Goal: Task Accomplishment & Management: Manage account settings

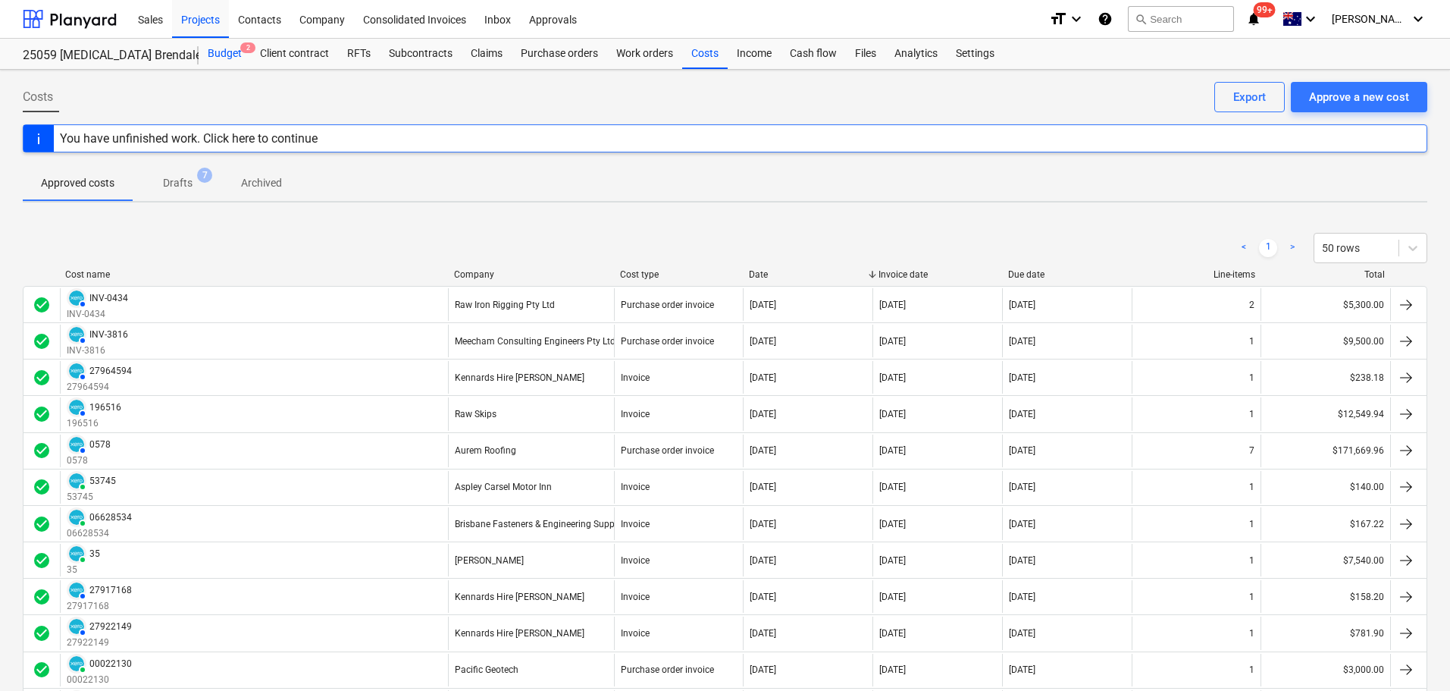
click at [232, 51] on div "Budget 2" at bounding box center [225, 54] width 52 height 30
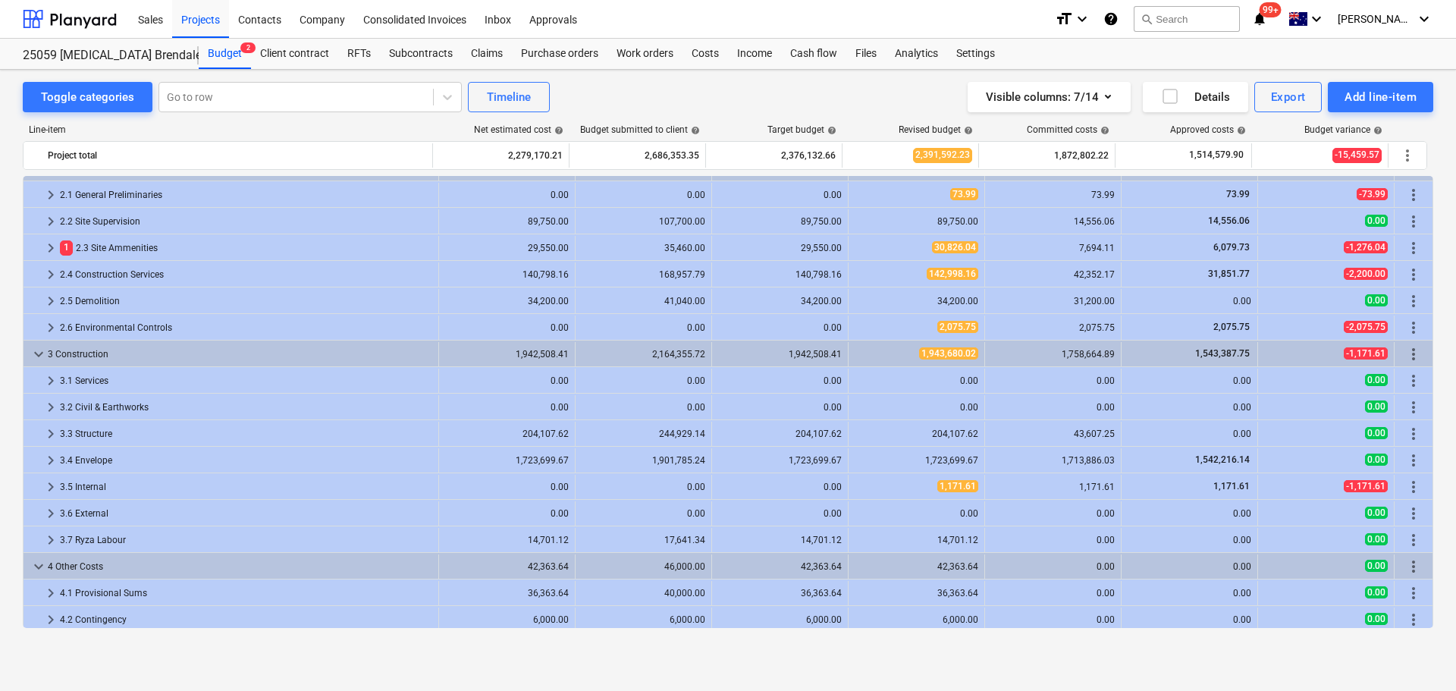
scroll to position [26, 0]
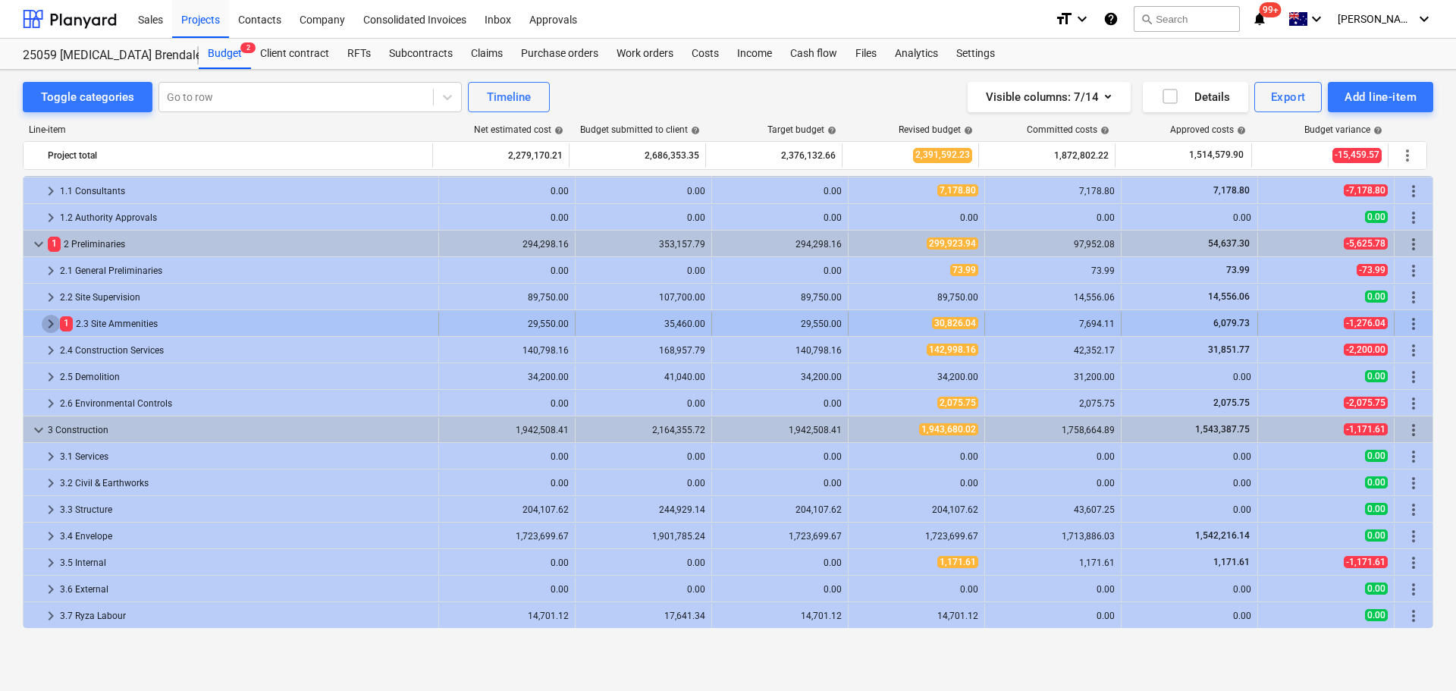
click at [52, 324] on span "keyboard_arrow_right" at bounding box center [51, 324] width 18 height 18
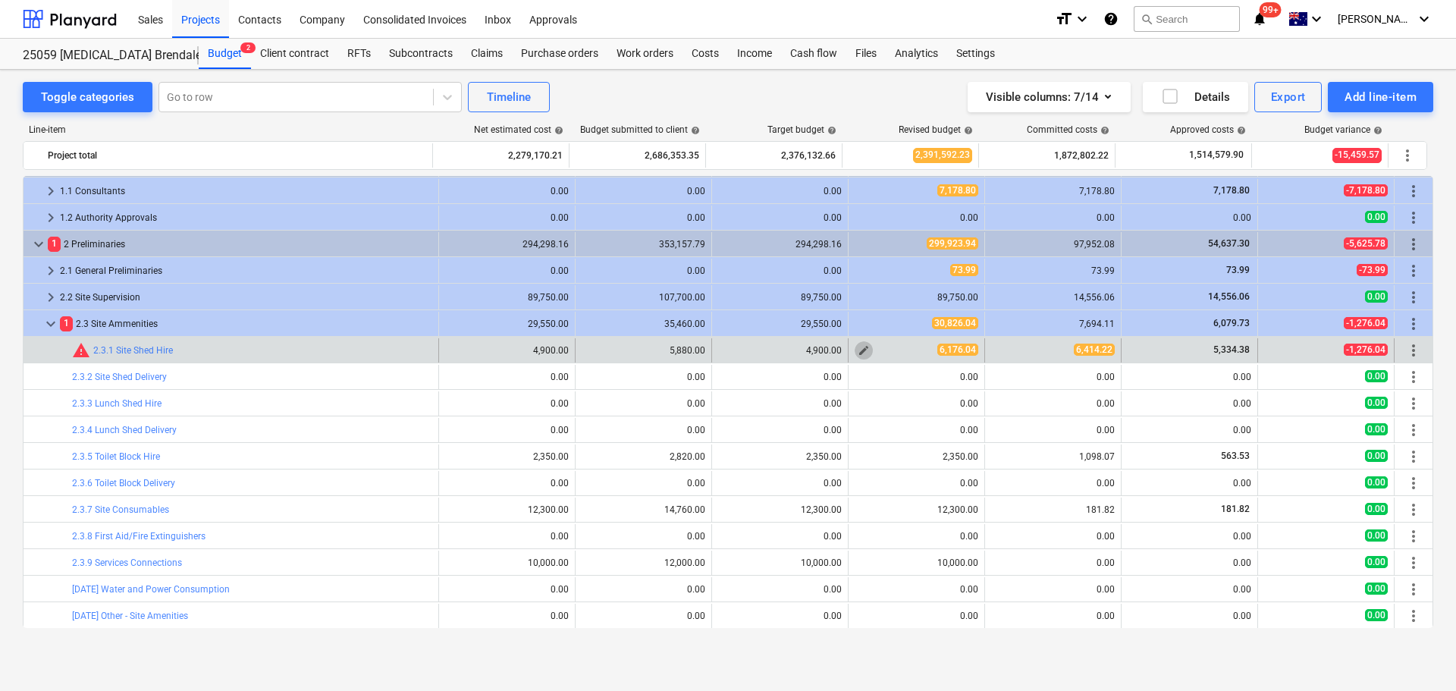
click at [857, 353] on span "edit" at bounding box center [863, 350] width 12 height 12
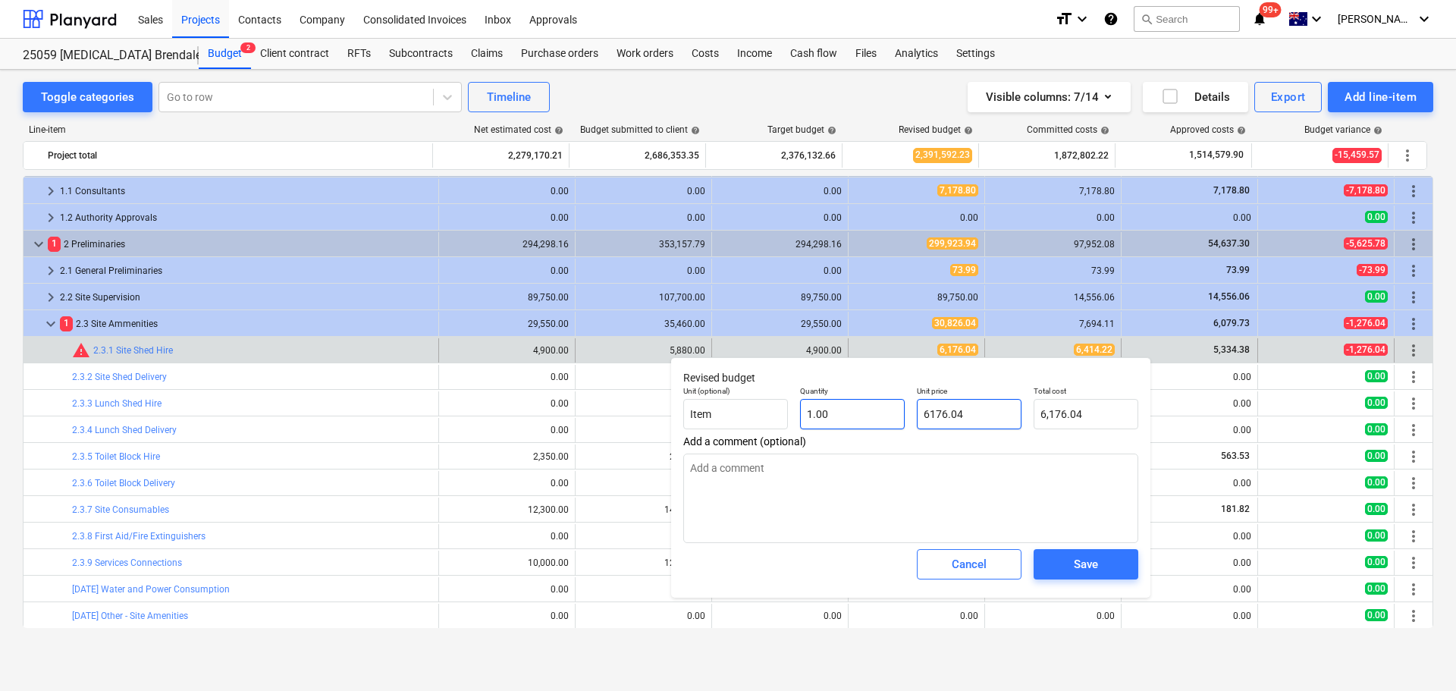
drag, startPoint x: 975, startPoint y: 415, endPoint x: 898, endPoint y: 411, distance: 77.5
click at [898, 411] on div "Unit (optional) Item Quantity 1.00 Unit price 6176.04 Total cost 6,176.04" at bounding box center [910, 407] width 467 height 55
type input "6"
type textarea "x"
type input "6.00"
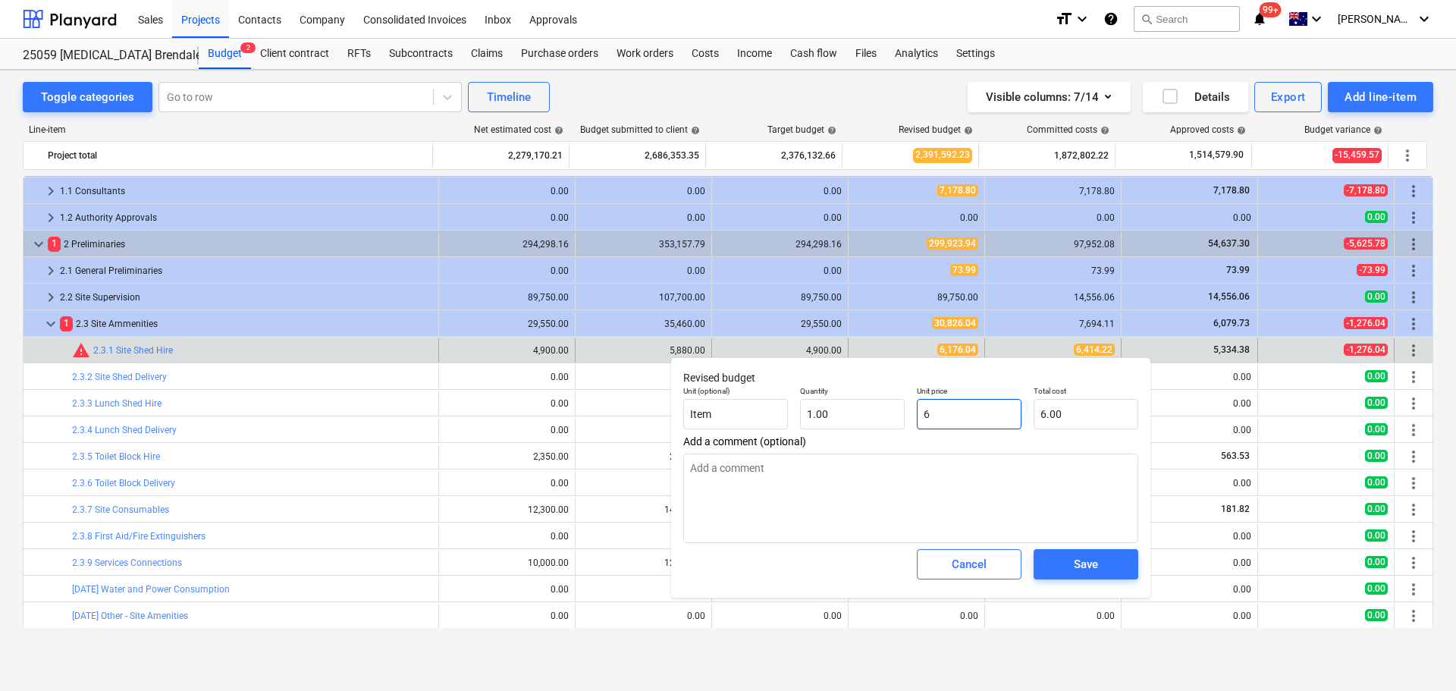
type input "64"
type textarea "x"
type input "64.00"
type input "641"
type textarea "x"
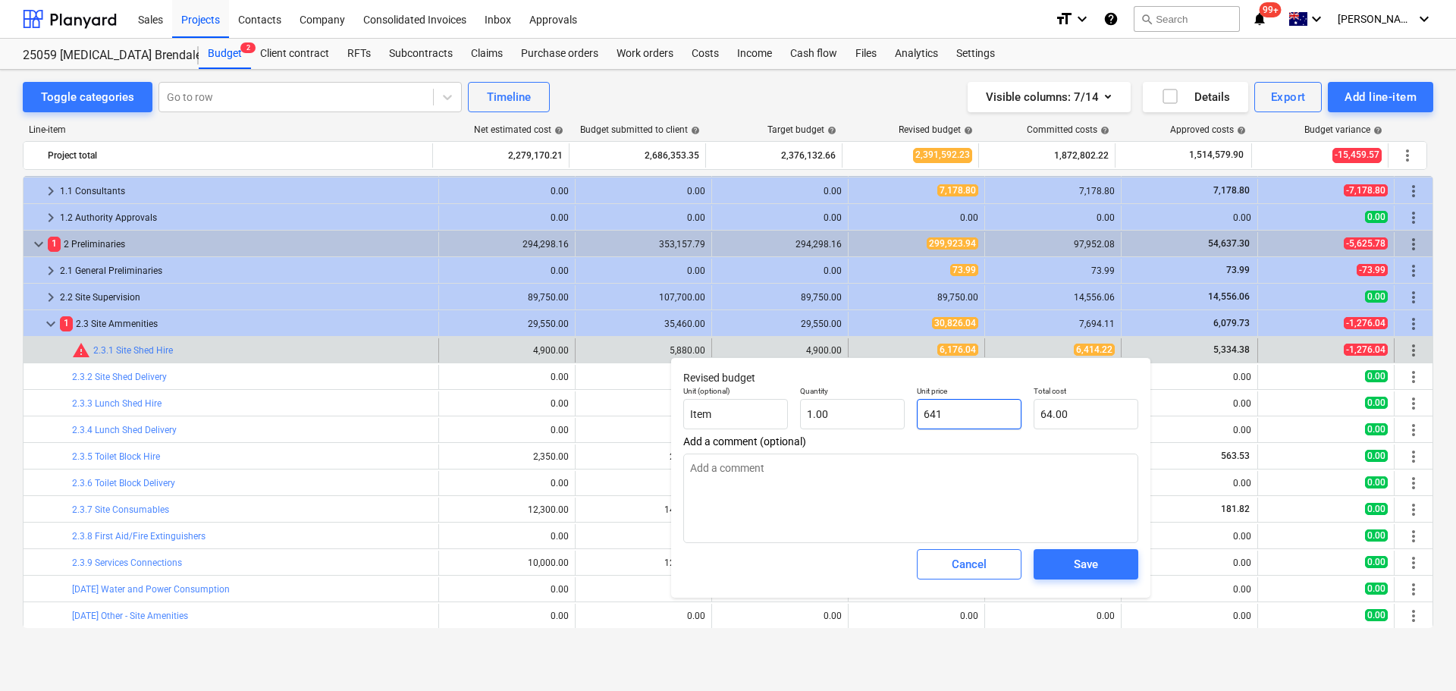
type input "641.00"
type input "6414"
type textarea "x"
type input "6,414.00"
type input "6414."
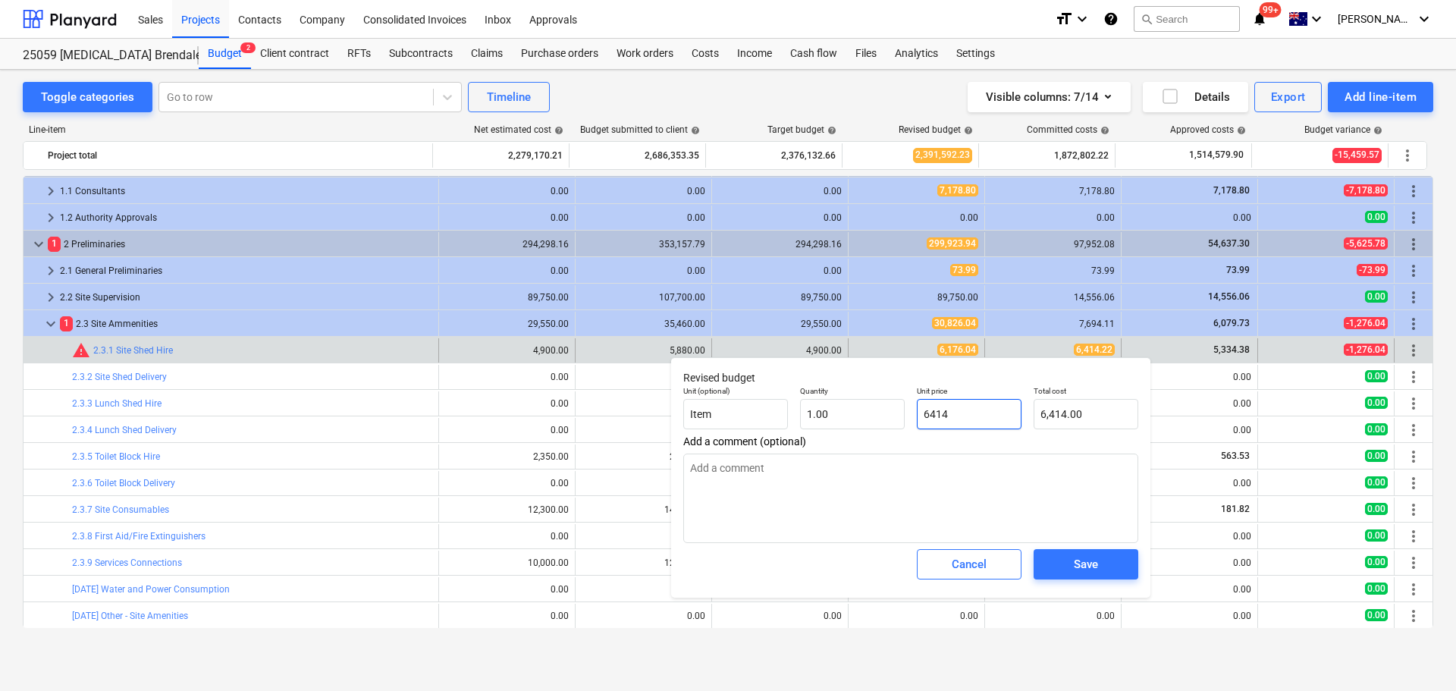
type textarea "x"
type input "6414.2"
type textarea "x"
type input "6,414.20"
type input "6414.22"
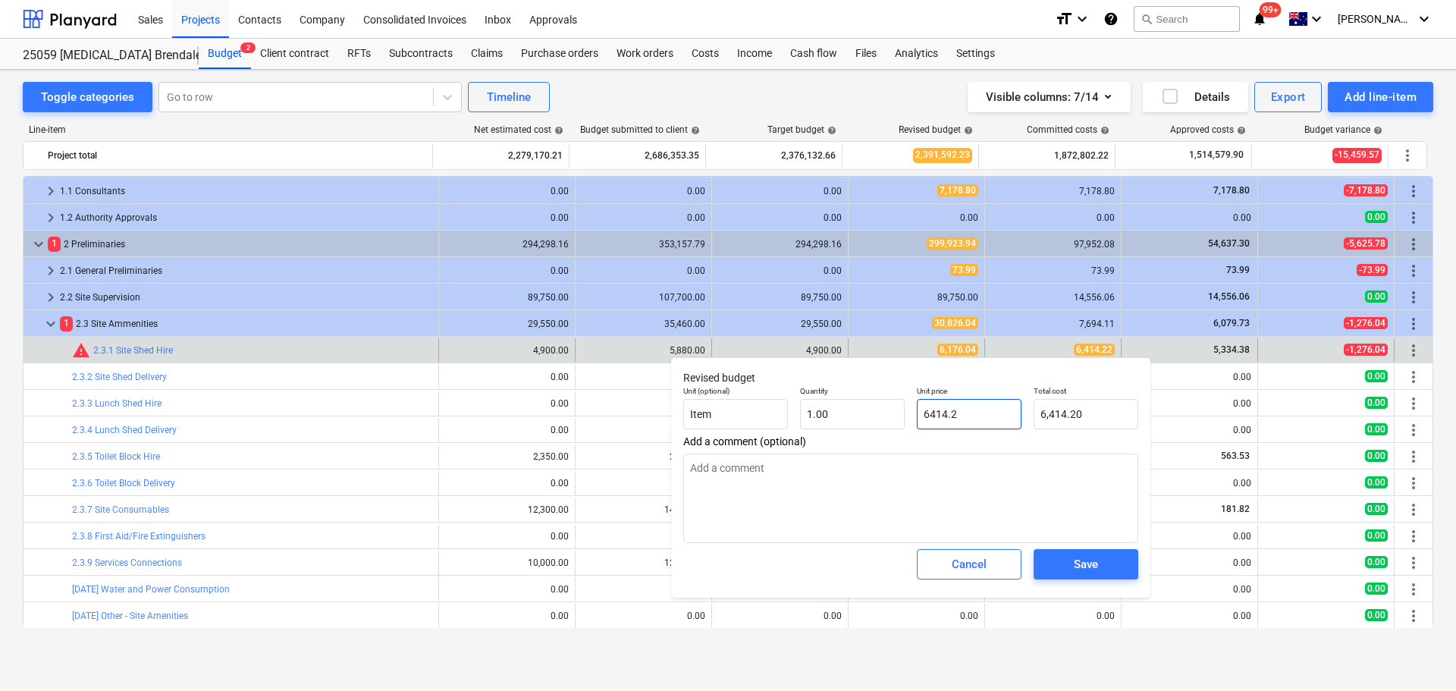
type textarea "x"
type input "6,414.22"
click at [1097, 561] on div "Save" at bounding box center [1085, 564] width 24 height 20
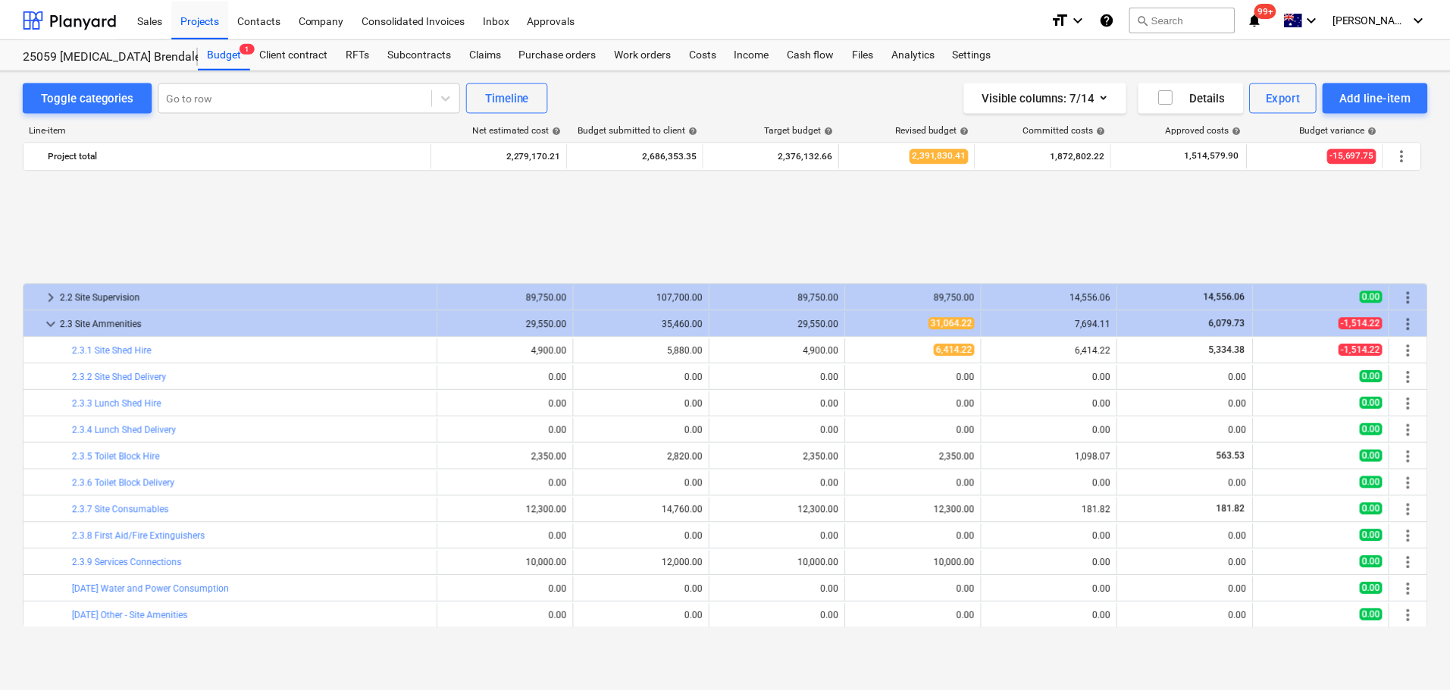
scroll to position [177, 0]
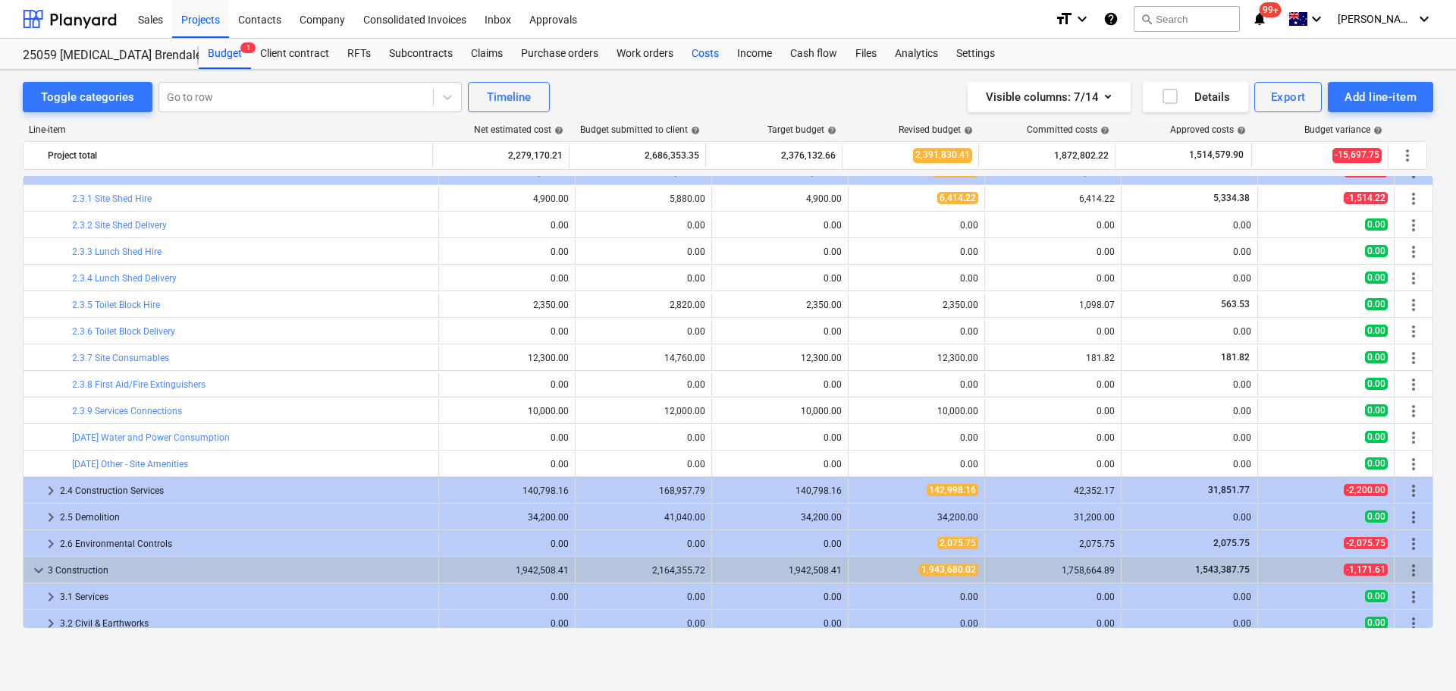
click at [700, 53] on div "Costs" at bounding box center [704, 54] width 45 height 30
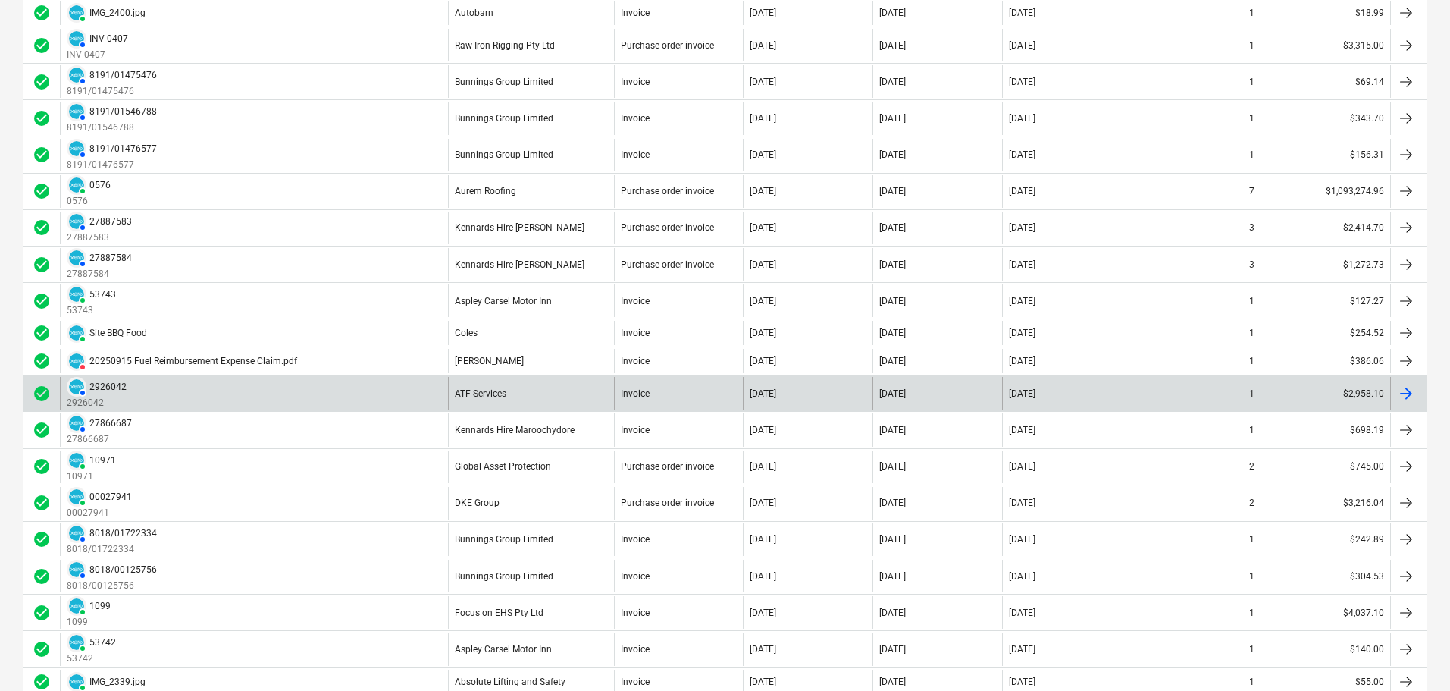
scroll to position [686, 0]
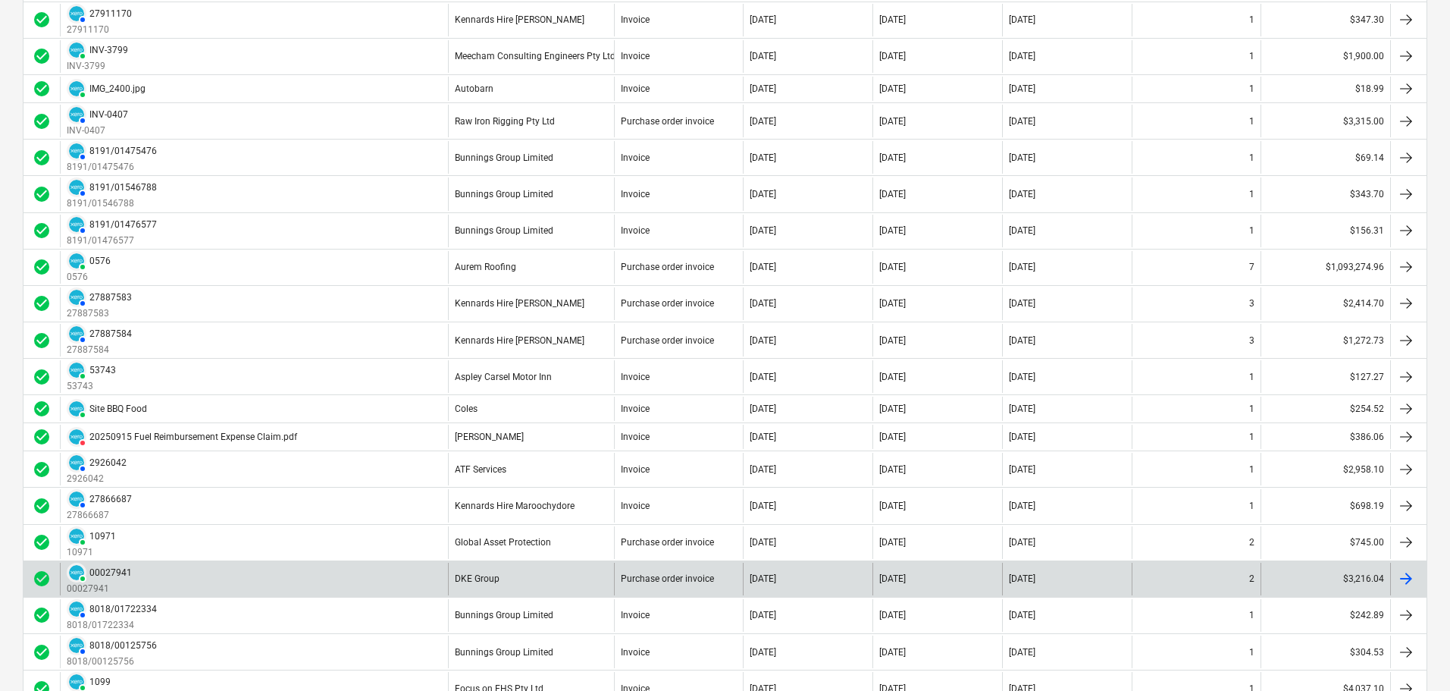
click at [477, 572] on div "DKE Group" at bounding box center [531, 579] width 166 height 33
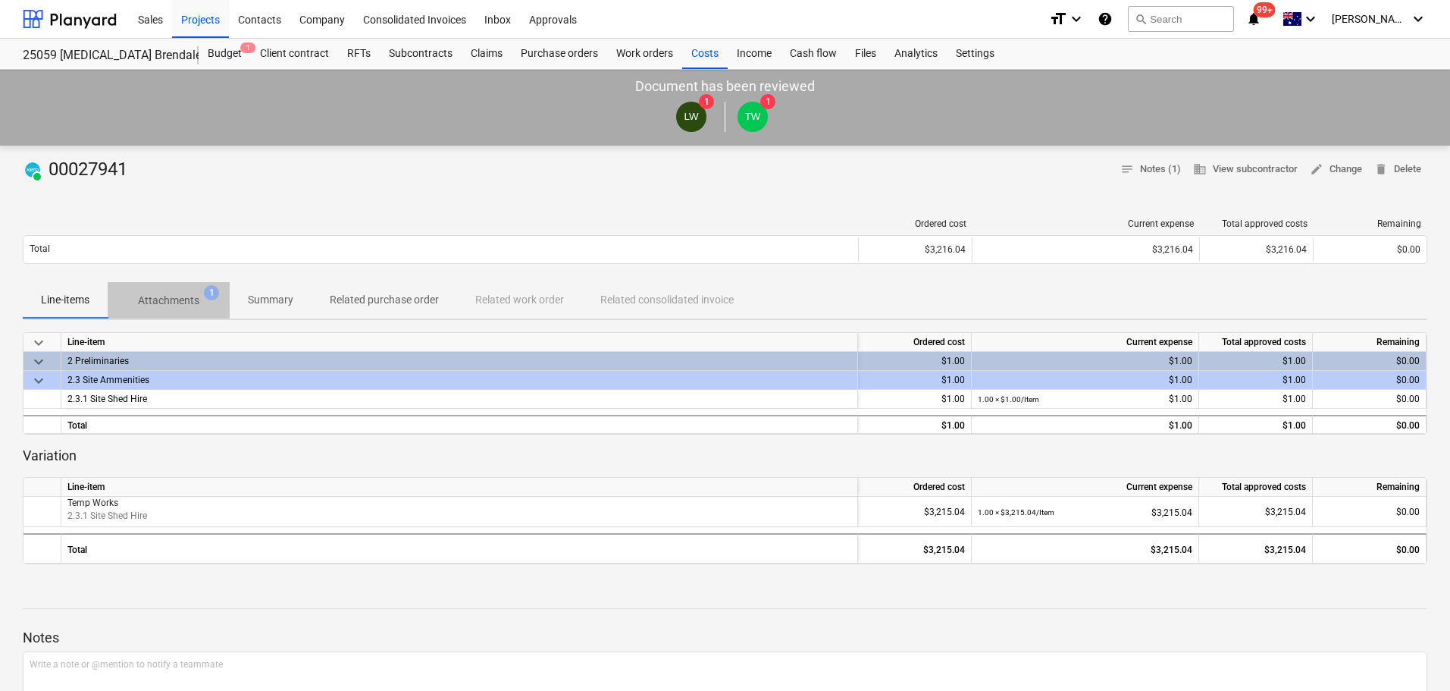
click at [190, 305] on p "Attachments" at bounding box center [168, 301] width 61 height 16
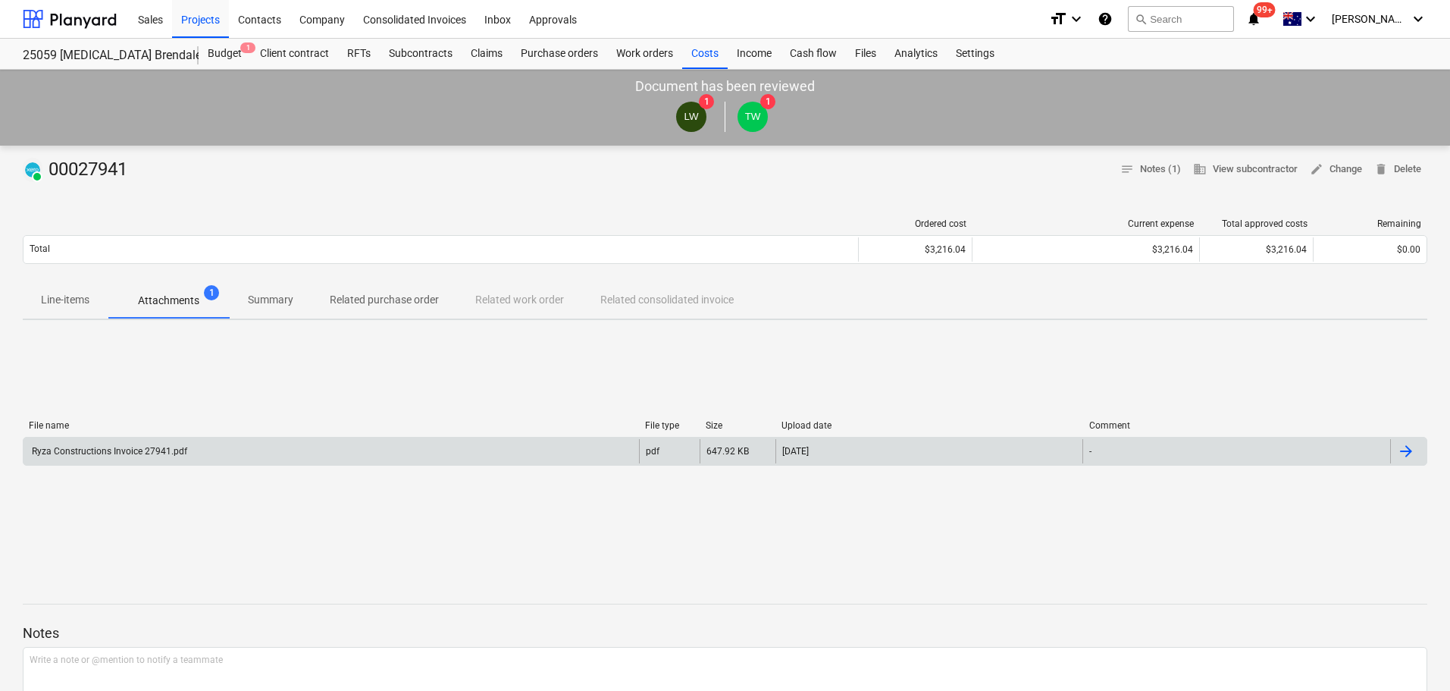
click at [129, 453] on div "Ryza Constructions Invoice 27941.pdf" at bounding box center [109, 451] width 158 height 11
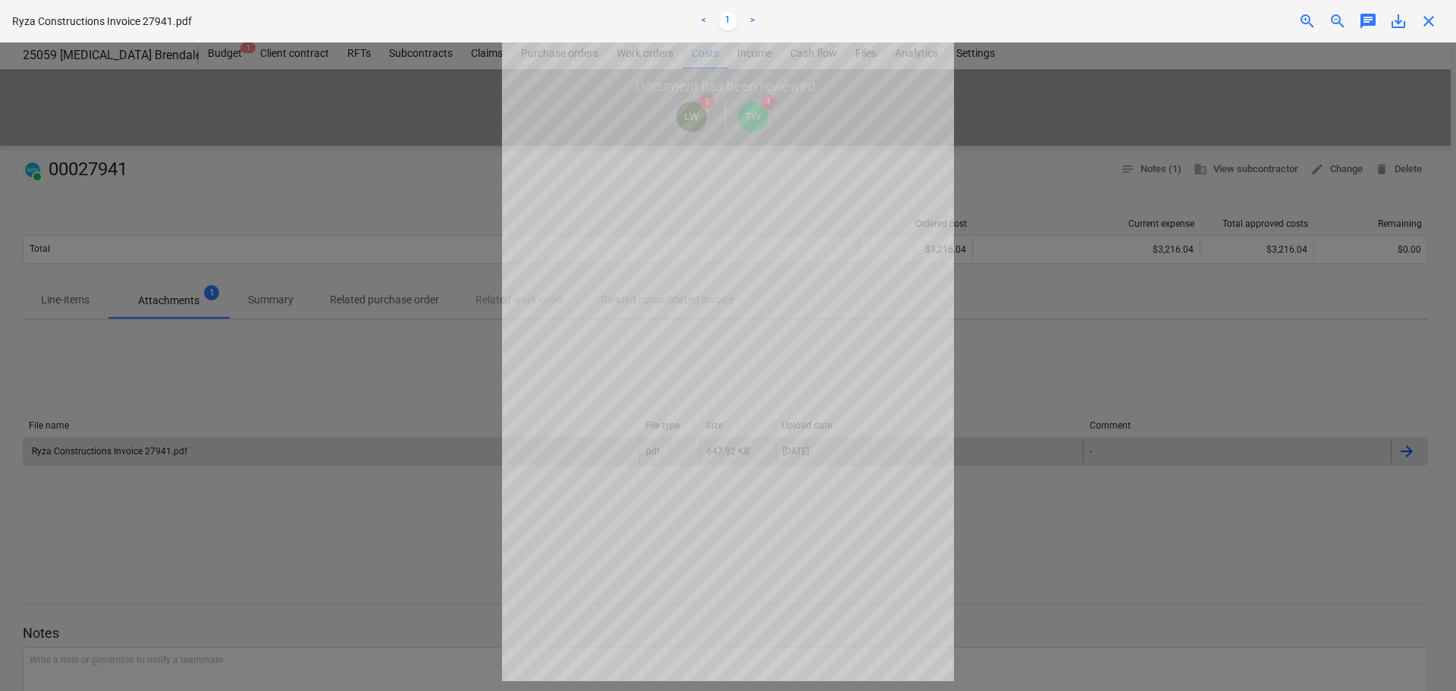
click at [1431, 24] on span "close" at bounding box center [1428, 21] width 18 height 18
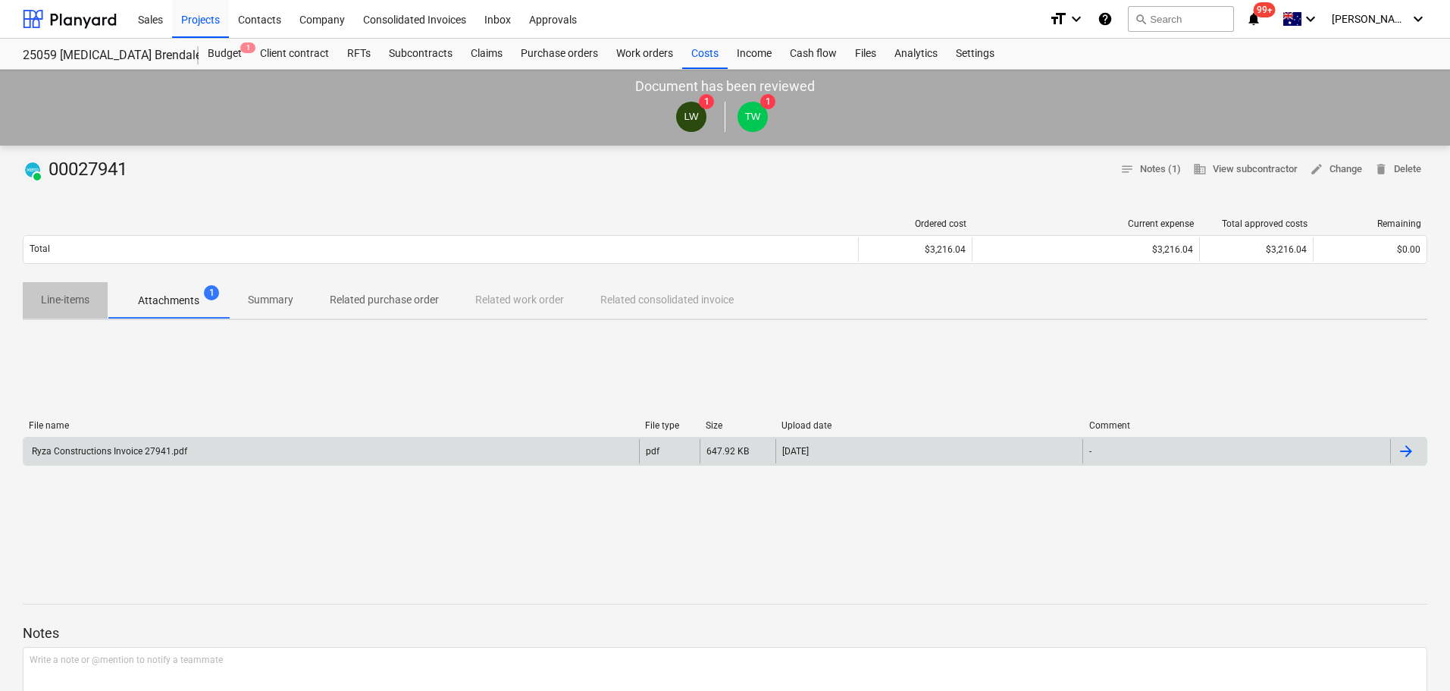
click at [61, 299] on p "Line-items" at bounding box center [65, 300] width 49 height 16
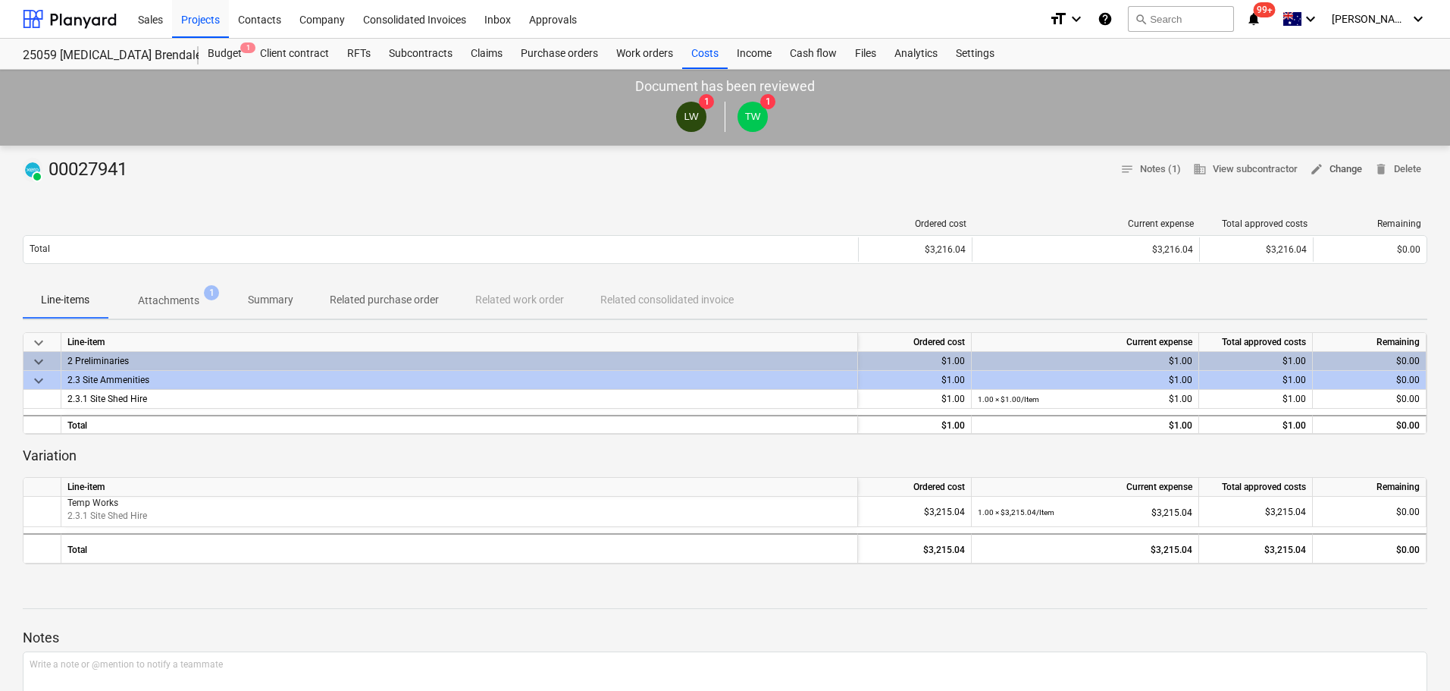
click at [1343, 165] on span "edit Change" at bounding box center [1336, 169] width 52 height 17
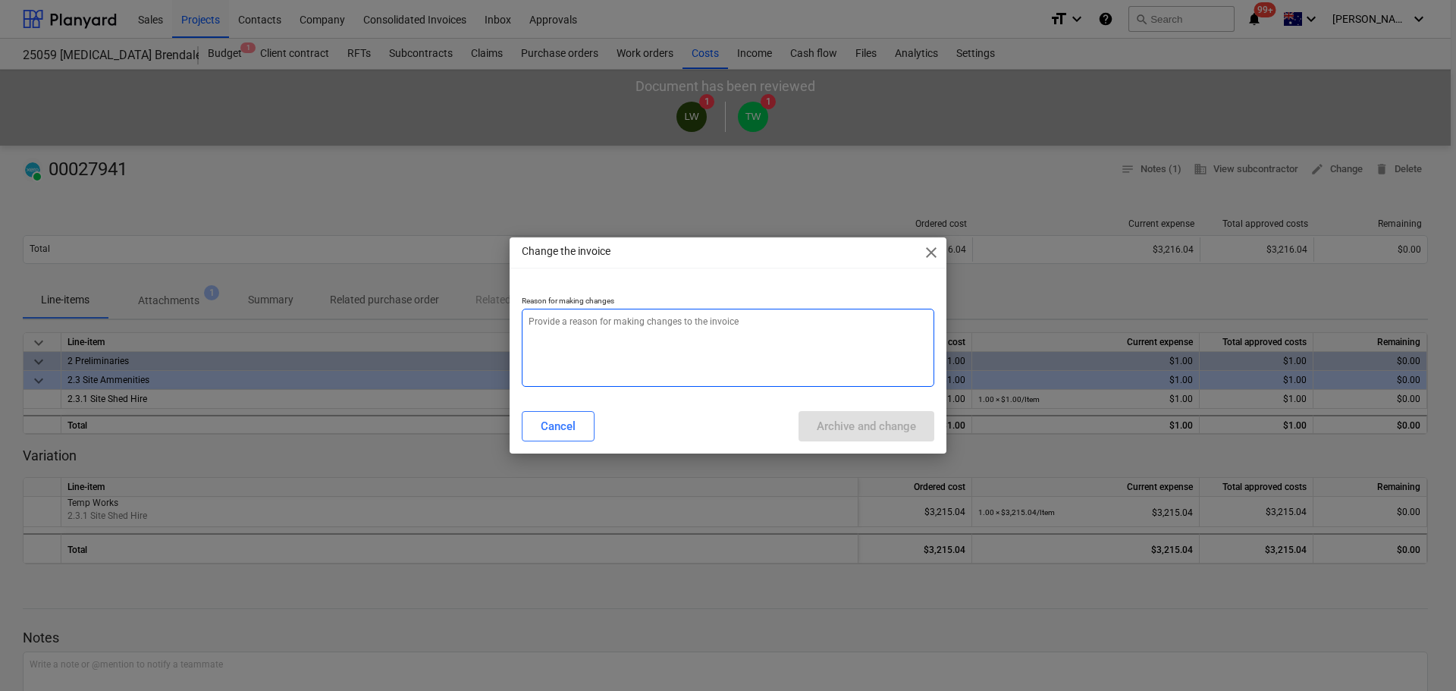
click at [712, 341] on textarea at bounding box center [728, 348] width 412 height 78
type textarea "x"
type textarea "W"
type textarea "x"
type textarea "Wr"
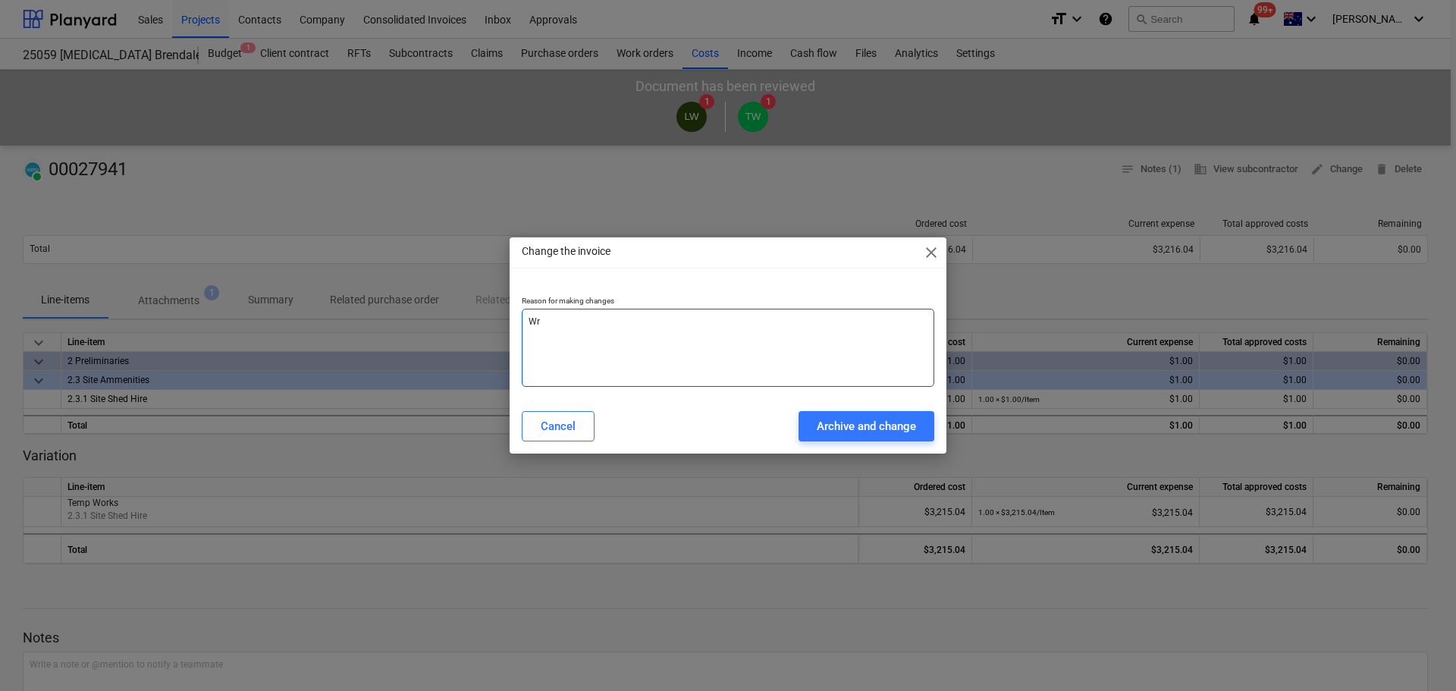
type textarea "x"
type textarea "Wro"
type textarea "x"
type textarea "Wron"
type textarea "x"
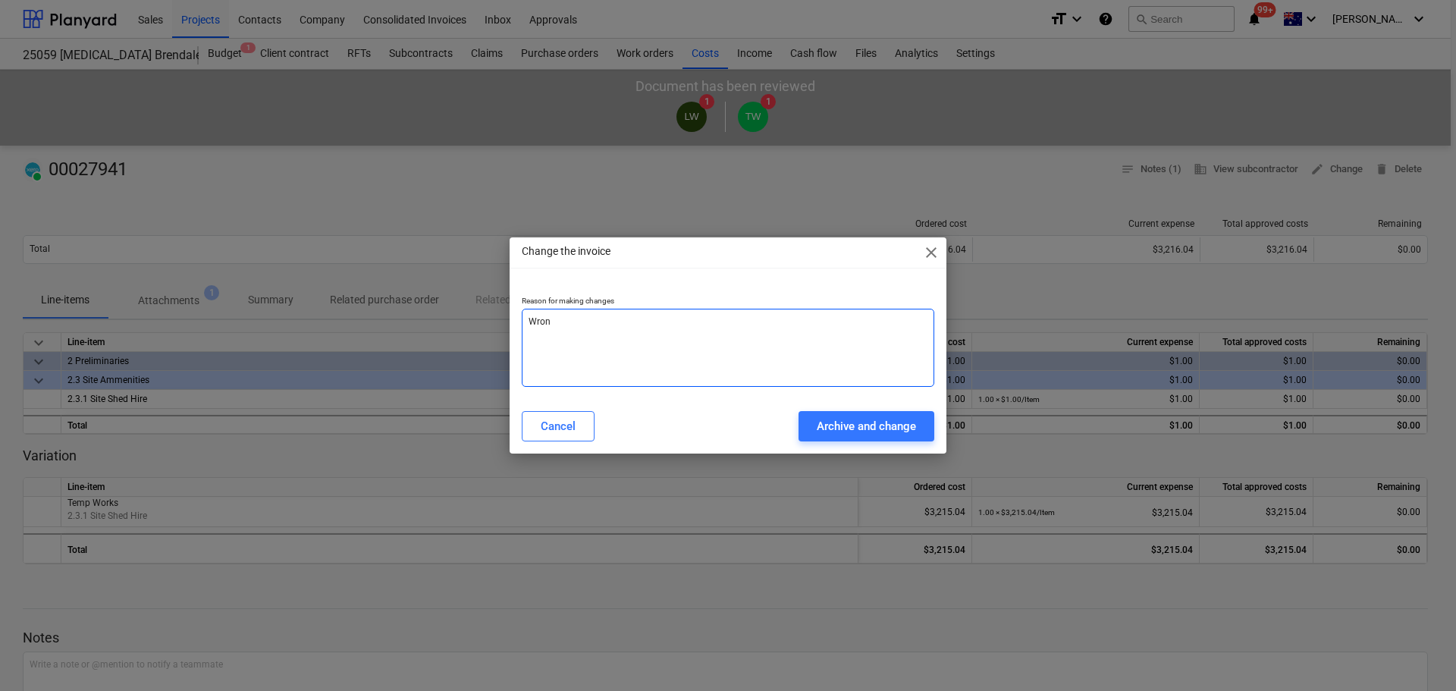
type textarea "Wrong"
type textarea "x"
type textarea "Wrong"
type textarea "x"
type textarea "Wrong L"
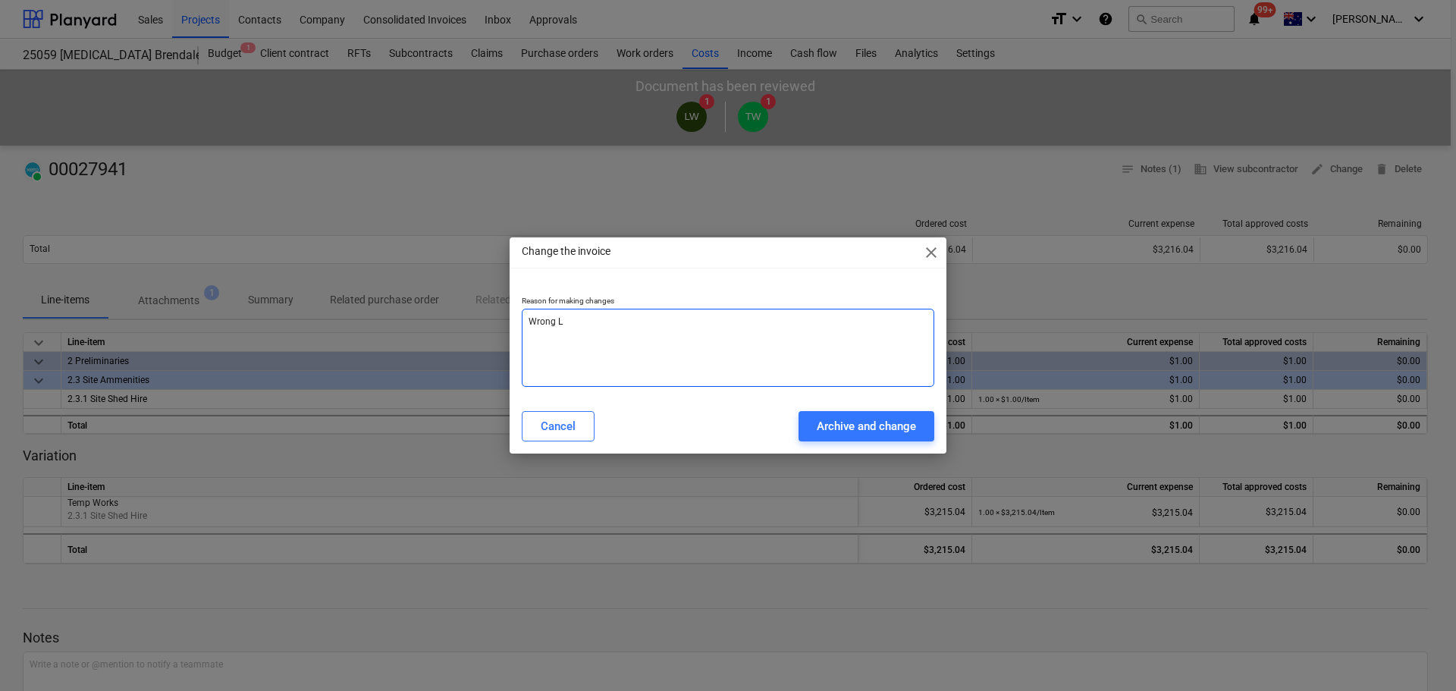
type textarea "x"
type textarea "Wrong [PERSON_NAME]"
type textarea "x"
type textarea "Wrong [PERSON_NAME]"
type textarea "x"
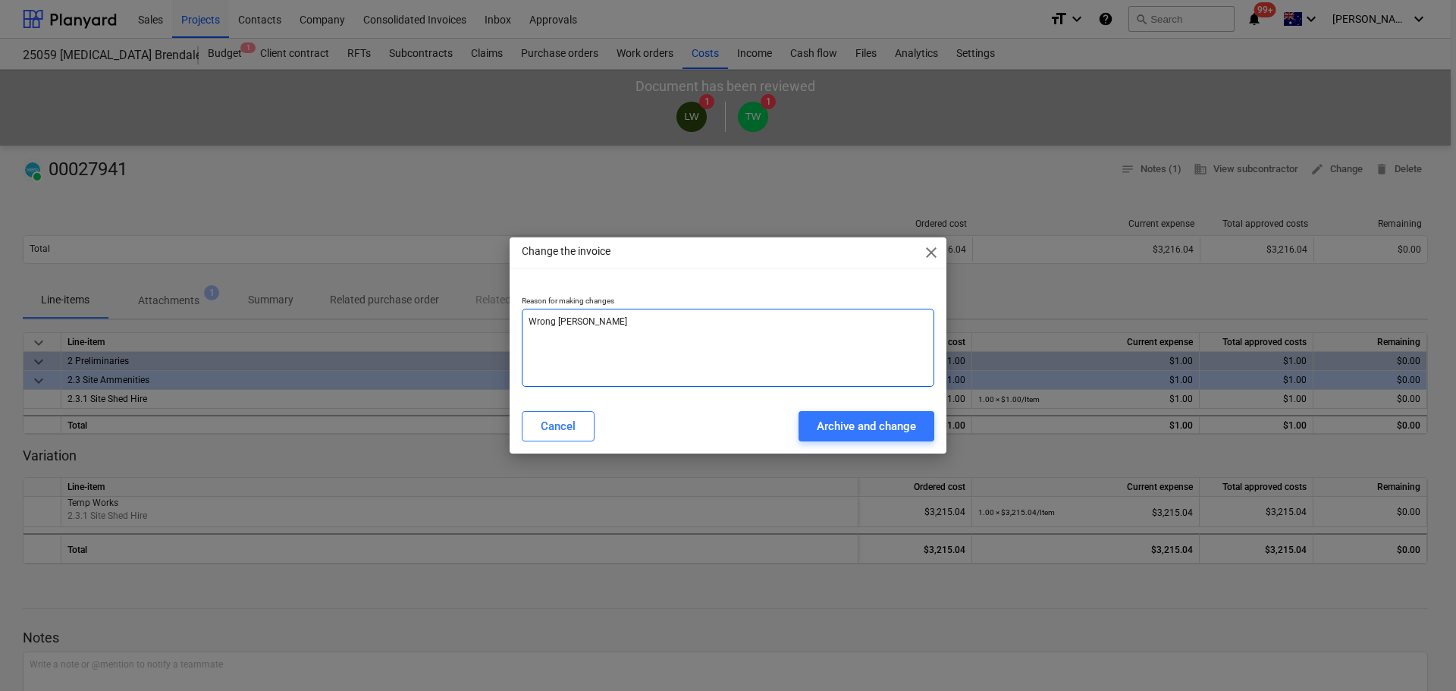
type textarea "Wrong Line"
type textarea "x"
type textarea "Wrong Line"
type textarea "x"
type textarea "Wrong Line I"
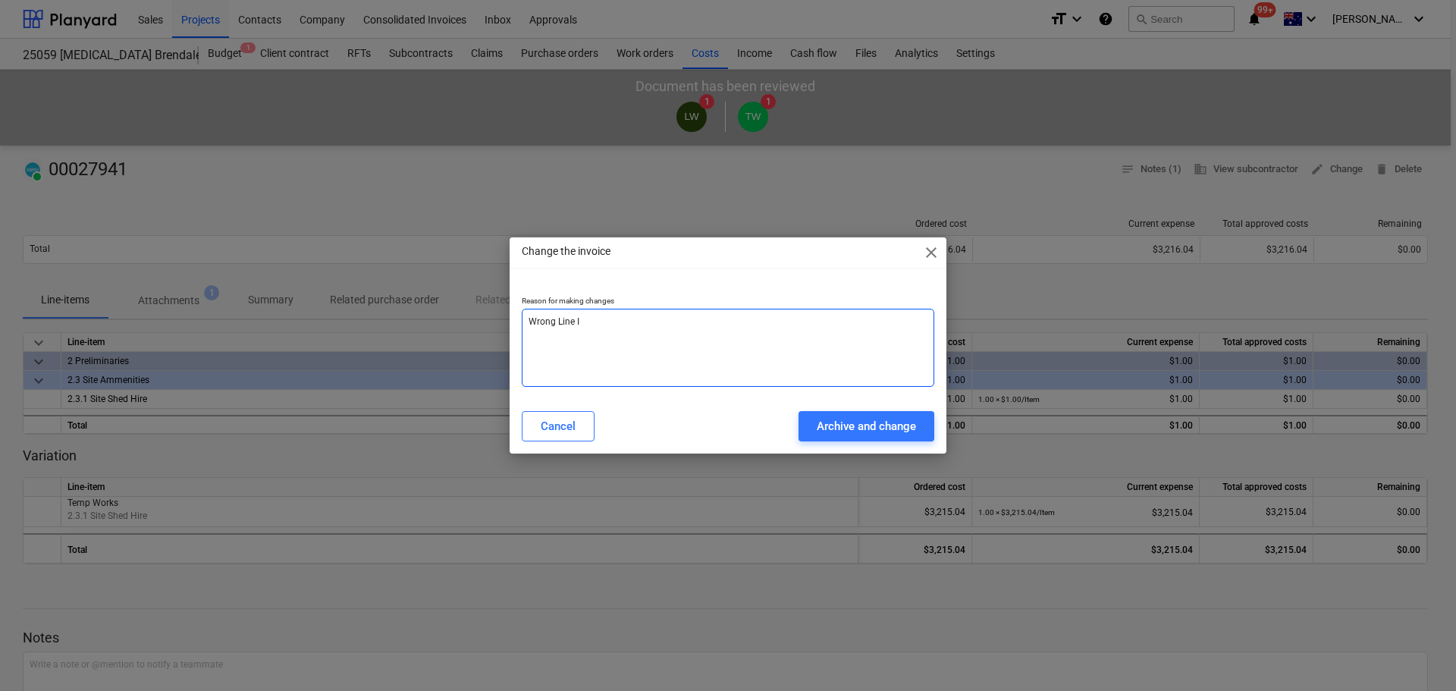
type textarea "x"
type textarea "Wrong Line It"
type textarea "x"
type textarea "Wrong Line Ite"
type textarea "x"
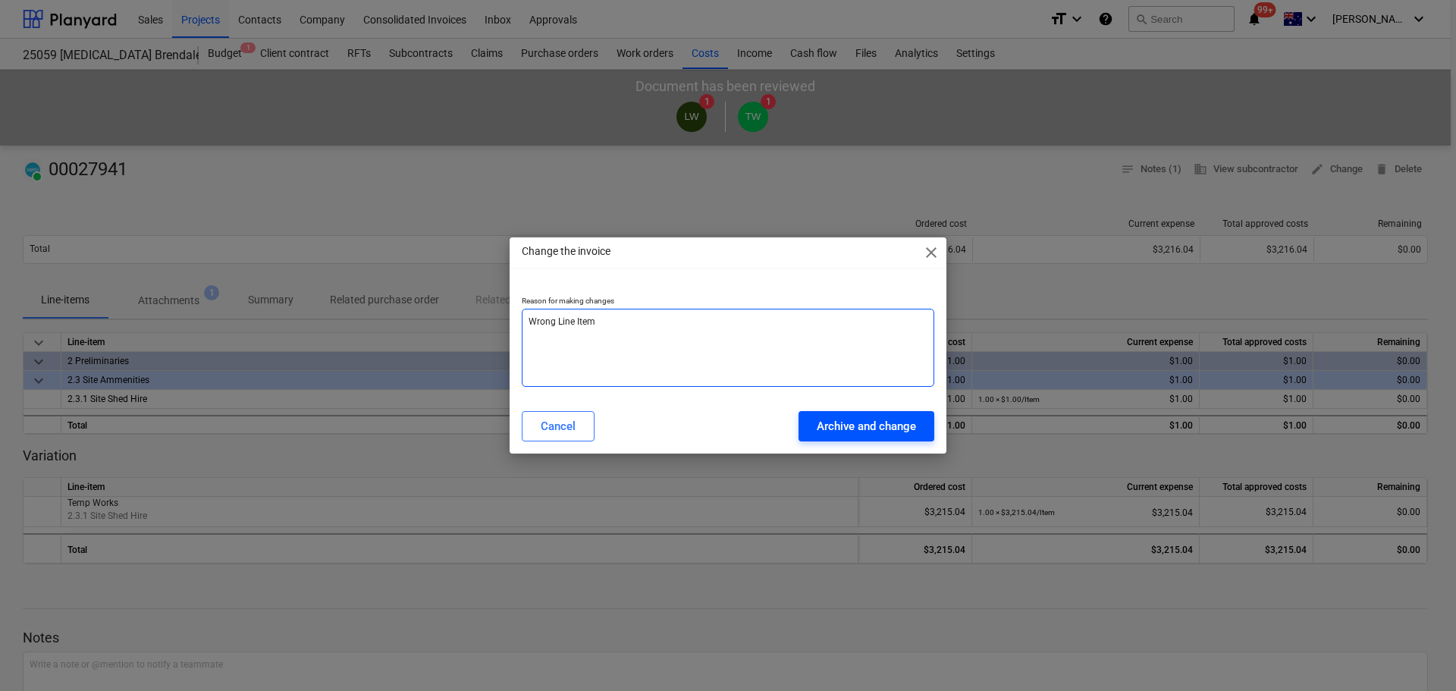
type textarea "Wrong Line Item"
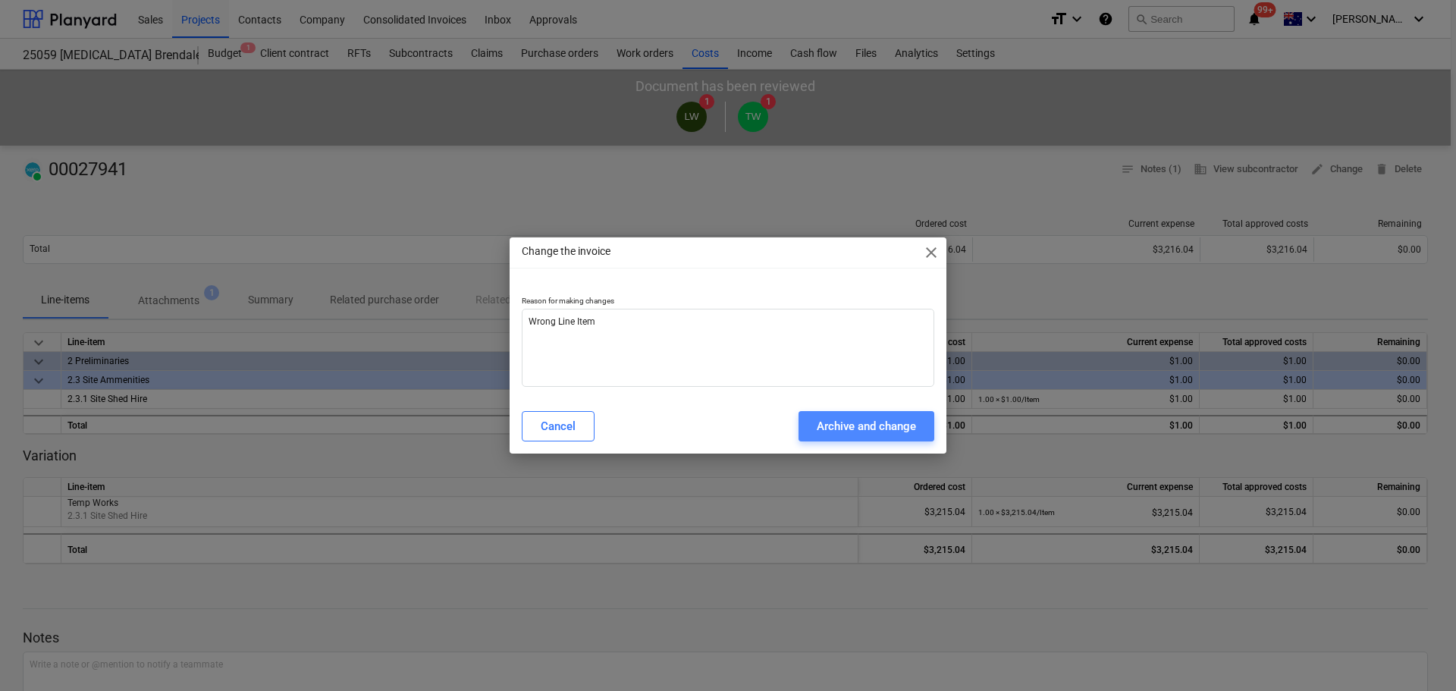
click at [895, 434] on div "Archive and change" at bounding box center [865, 426] width 99 height 20
type textarea "x"
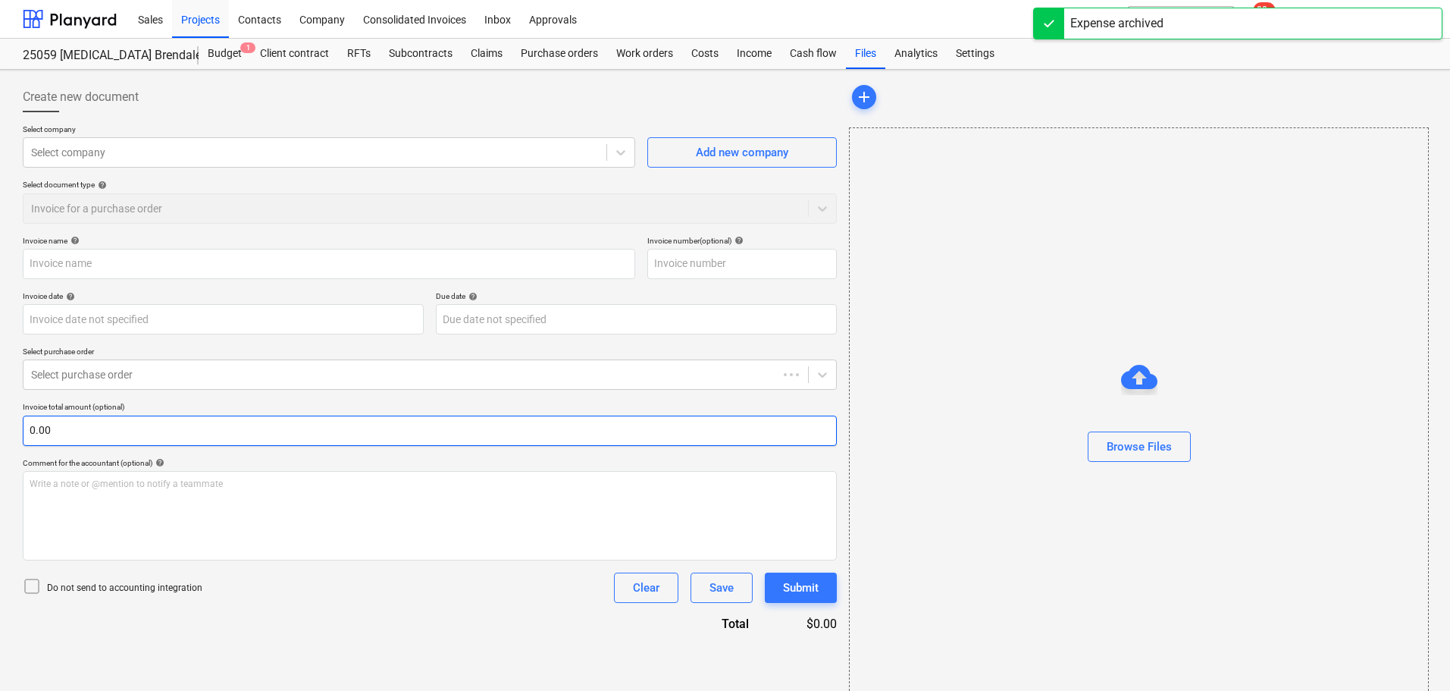
type input "00027941"
type input "[DATE]"
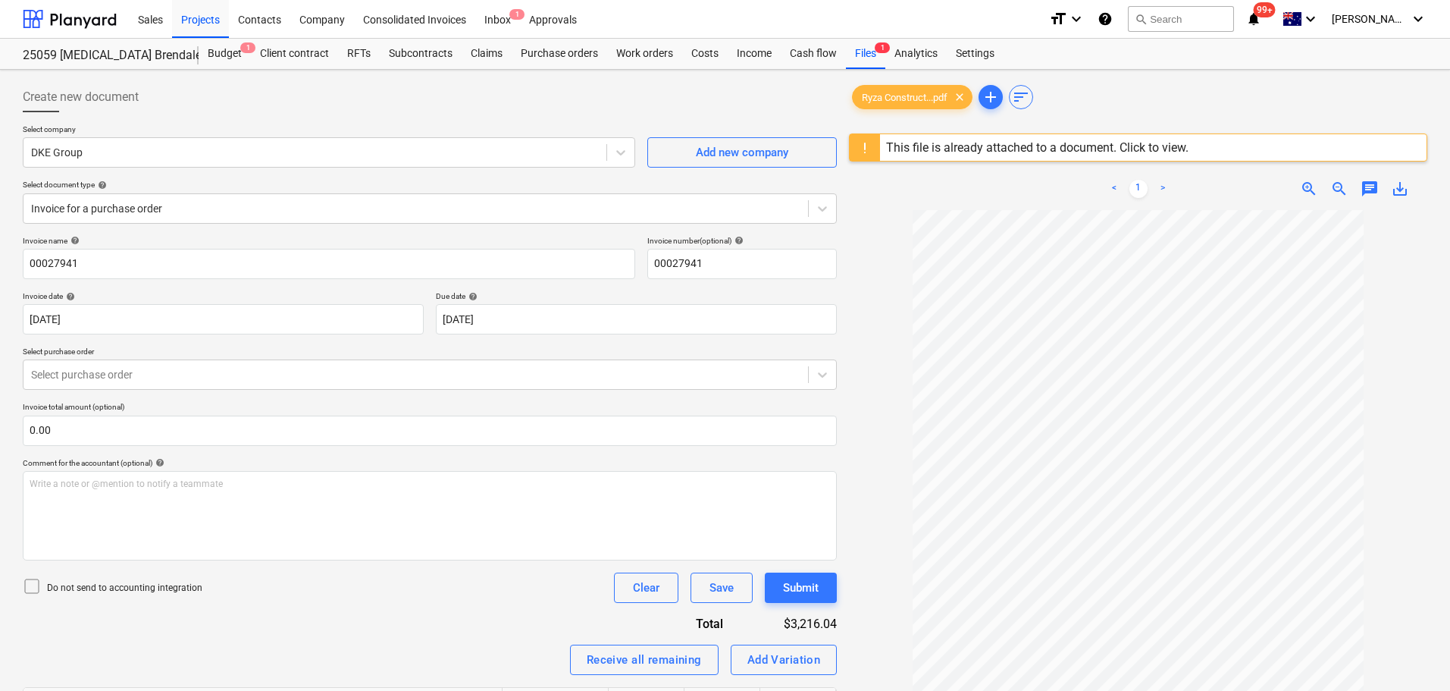
click at [657, 81] on div "Create new document Select company DKE Group Add new company Select document ty…" at bounding box center [430, 470] width 826 height 788
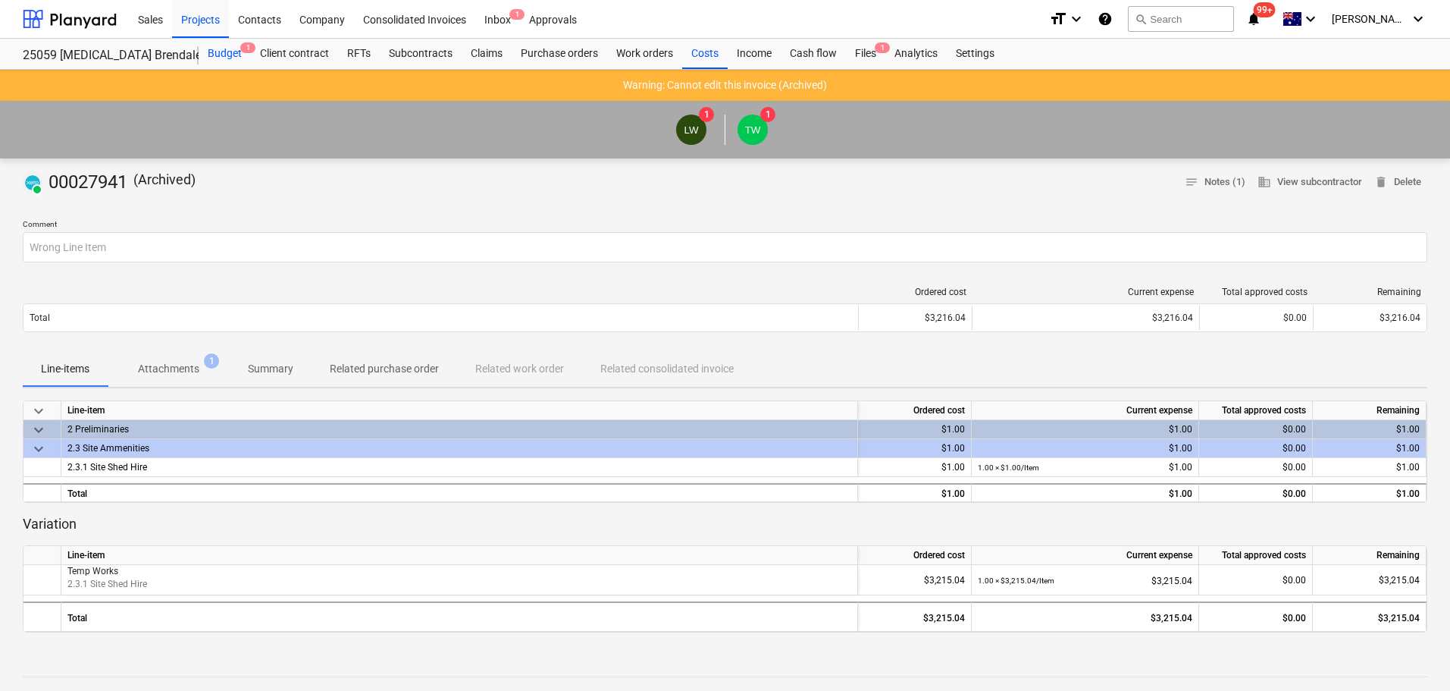
click at [233, 50] on div "Budget 1" at bounding box center [225, 54] width 52 height 30
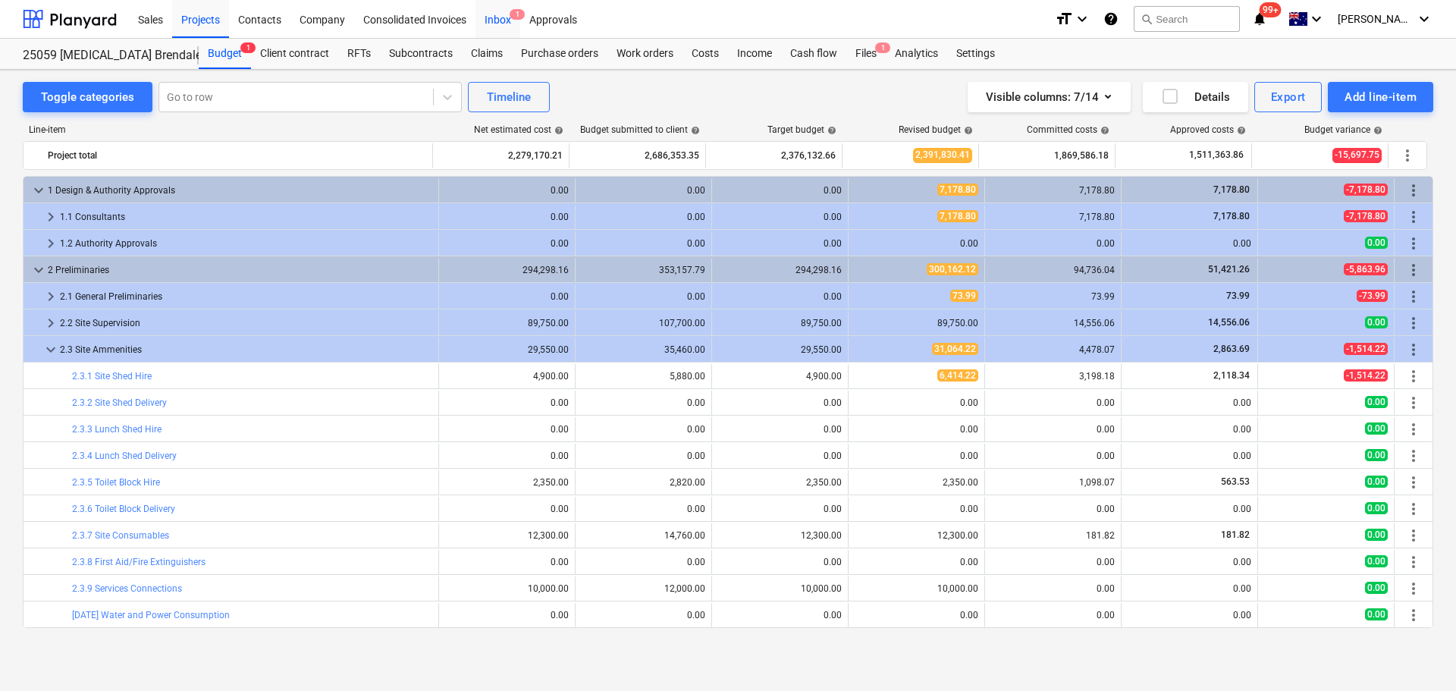
scroll to position [177, 0]
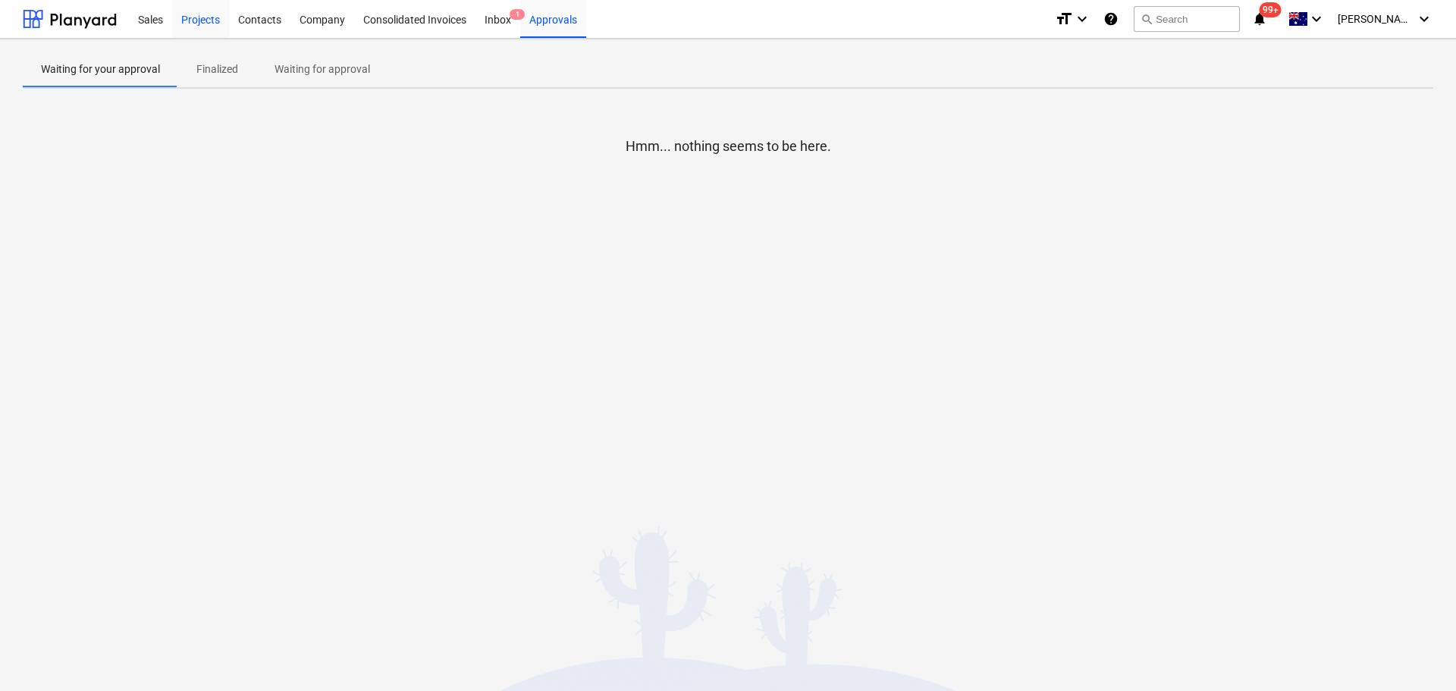
click at [199, 17] on div "Projects" at bounding box center [200, 18] width 57 height 39
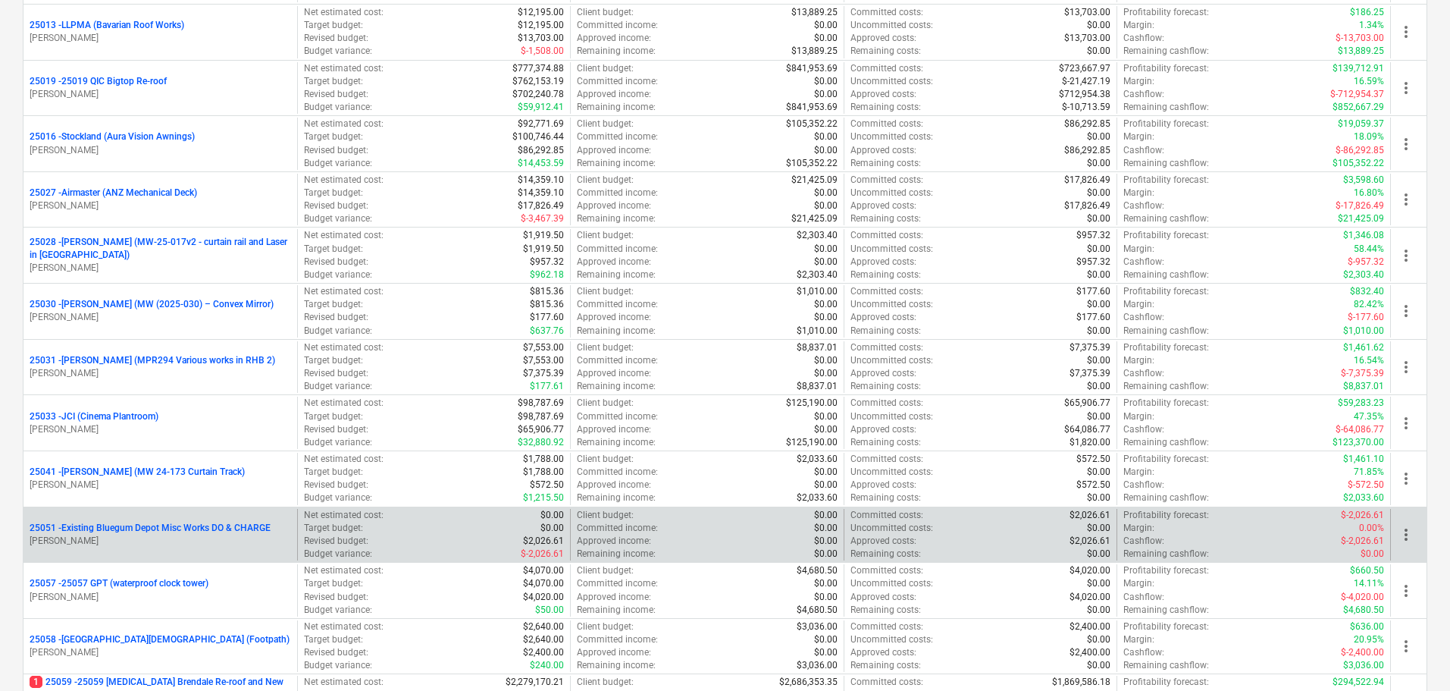
scroll to position [531, 0]
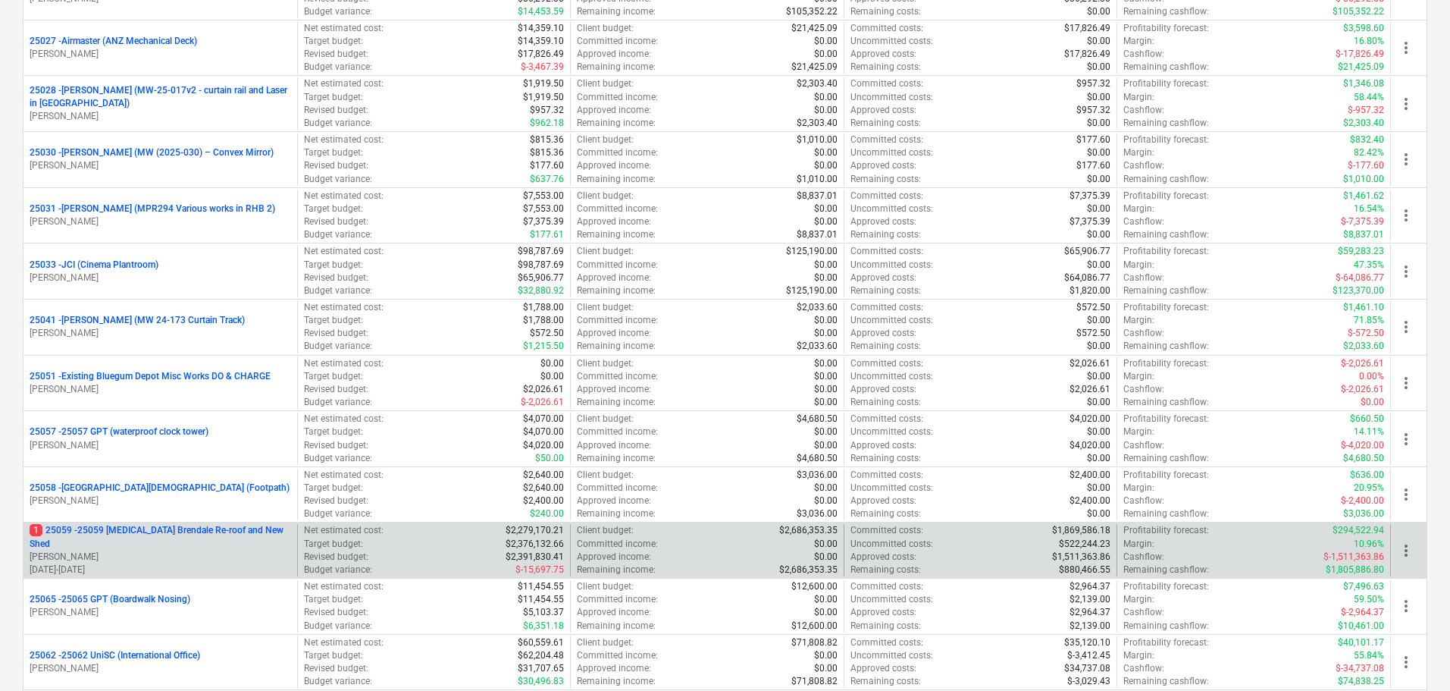
click at [157, 533] on p "1 25059 - 25059 Iplex Brendale Re-roof and New Shed" at bounding box center [161, 537] width 262 height 26
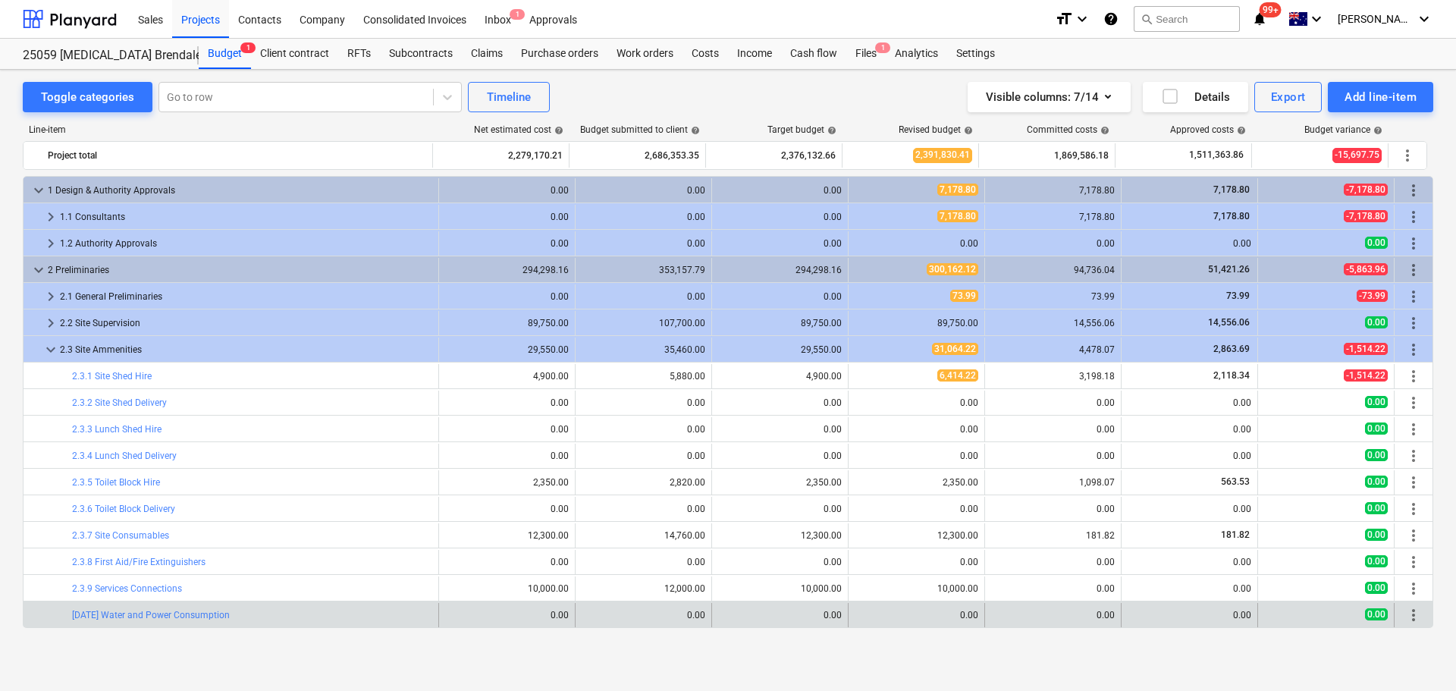
scroll to position [177, 0]
